Goal: Information Seeking & Learning: Learn about a topic

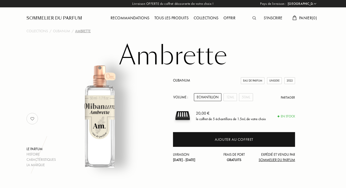
select select "FR"
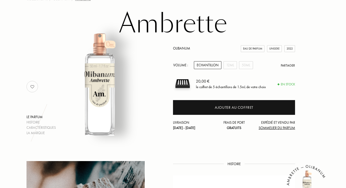
scroll to position [29, 0]
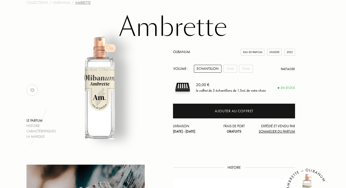
click at [178, 69] on div "Volume :" at bounding box center [182, 69] width 18 height 8
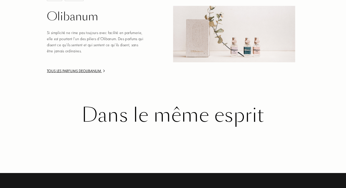
scroll to position [563, 0]
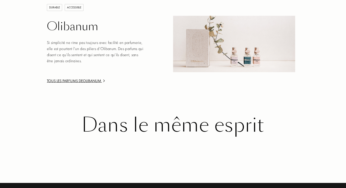
click at [112, 118] on div "Dans le même esprit" at bounding box center [172, 125] width 285 height 22
click at [90, 78] on div "Tous les parfums de Olibanum" at bounding box center [96, 81] width 98 height 6
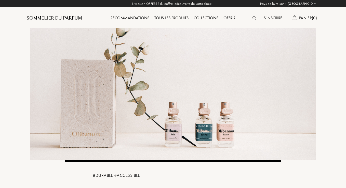
select select "FR"
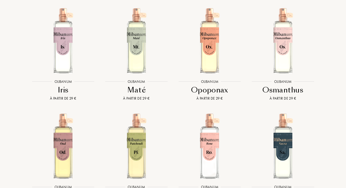
scroll to position [896, 0]
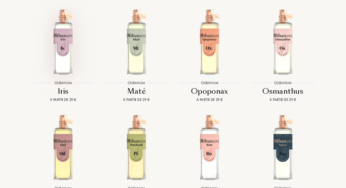
click at [62, 49] on img at bounding box center [63, 42] width 66 height 66
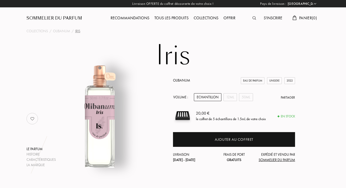
select select "FR"
click at [178, 98] on div "Volume :" at bounding box center [182, 97] width 18 height 8
click at [255, 79] on div "Eau de Parfum" at bounding box center [253, 80] width 24 height 7
